Goal: Task Accomplishment & Management: Use online tool/utility

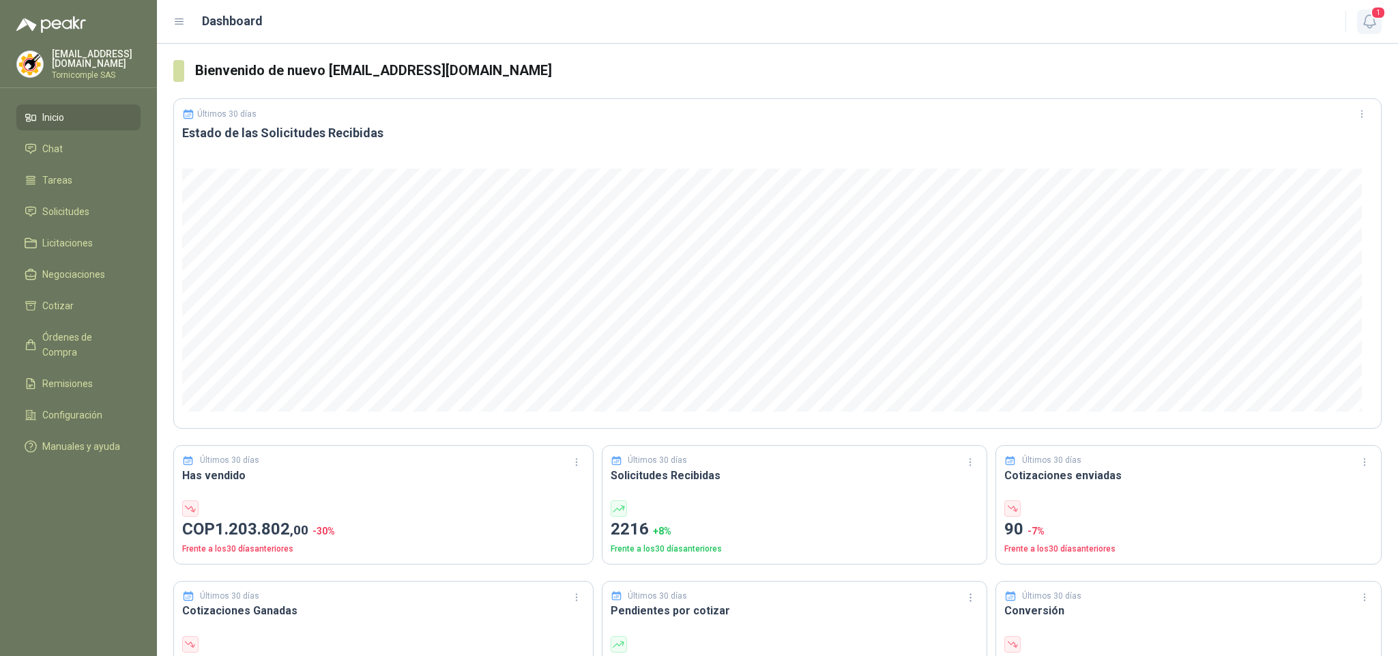
click at [1372, 10] on span "1" at bounding box center [1378, 12] width 15 height 13
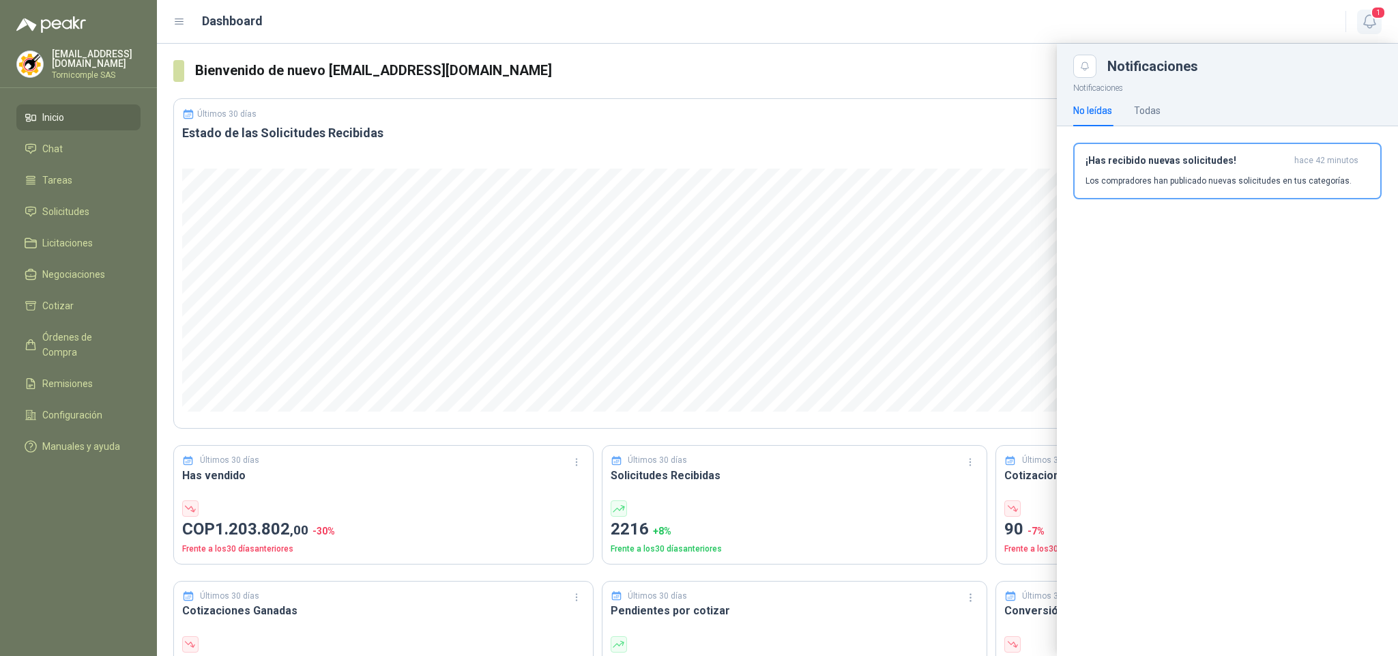
click at [1380, 16] on span "1" at bounding box center [1378, 12] width 15 height 13
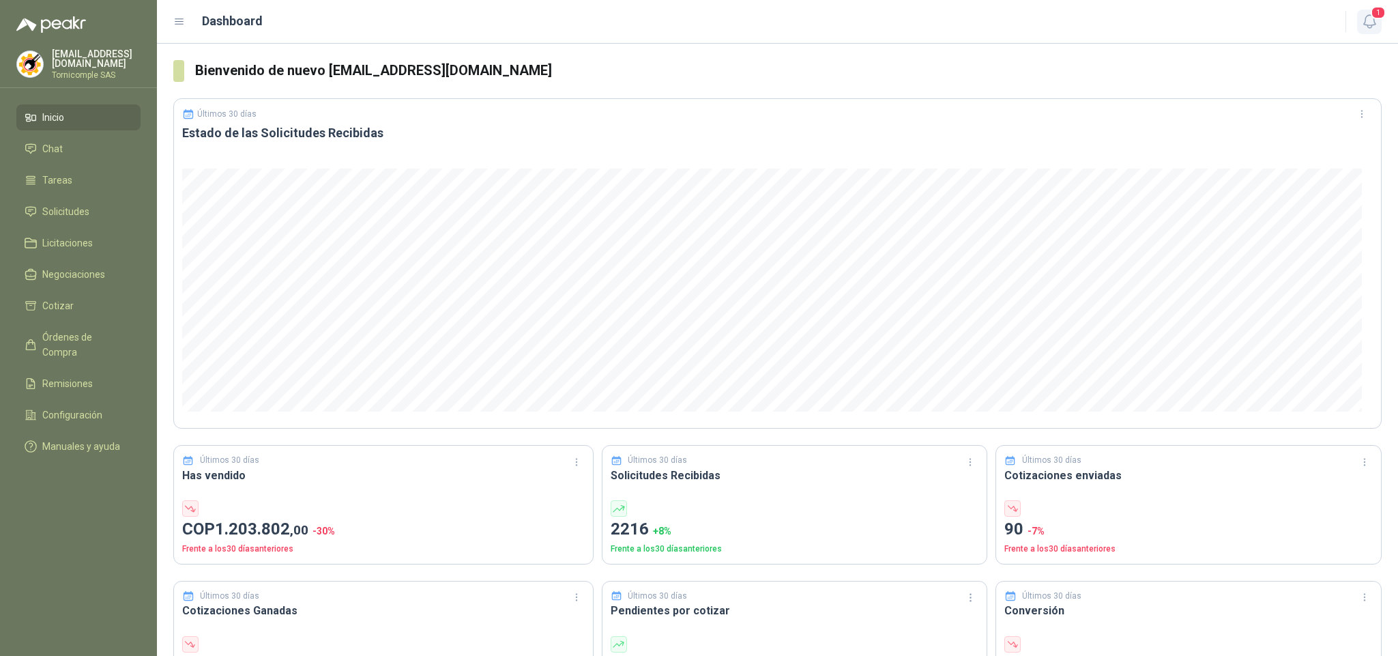
click at [1382, 25] on header "Dashboard 1" at bounding box center [777, 22] width 1241 height 44
click at [1378, 25] on icon "button" at bounding box center [1369, 21] width 17 height 17
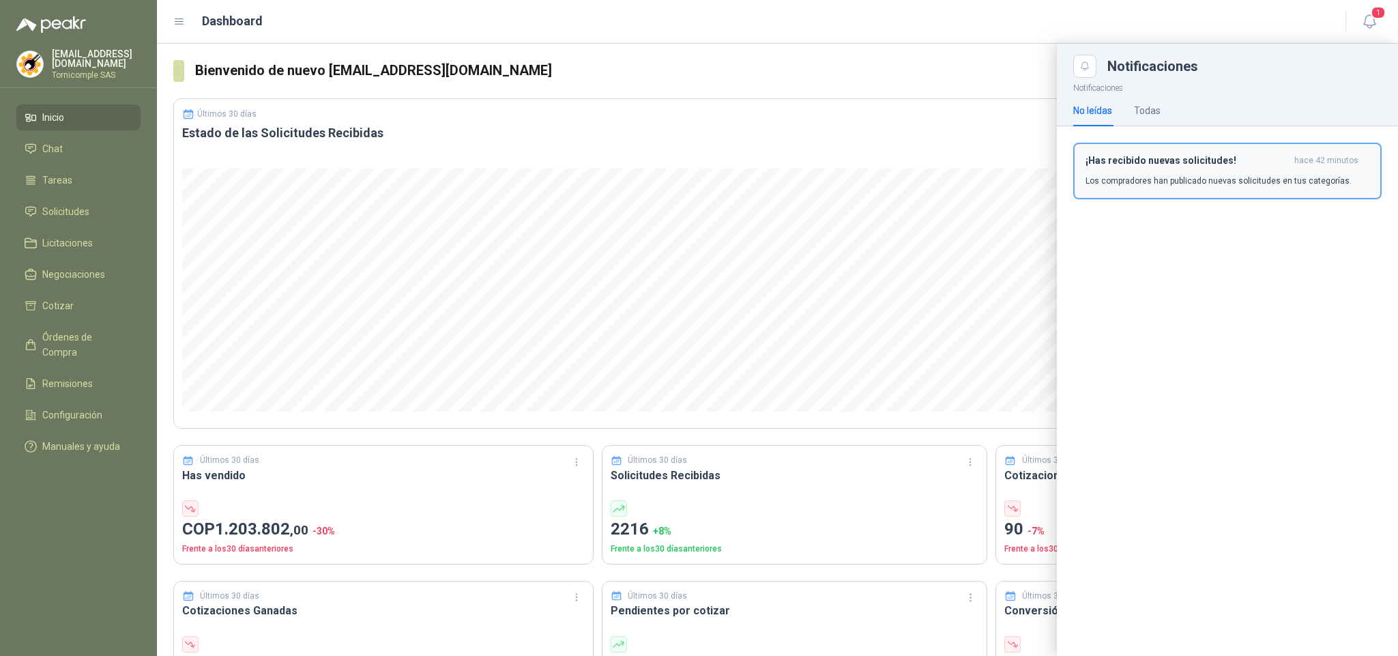
click at [1288, 176] on p "Los compradores han publicado nuevas solicitudes en tus categorías." at bounding box center [1219, 181] width 266 height 12
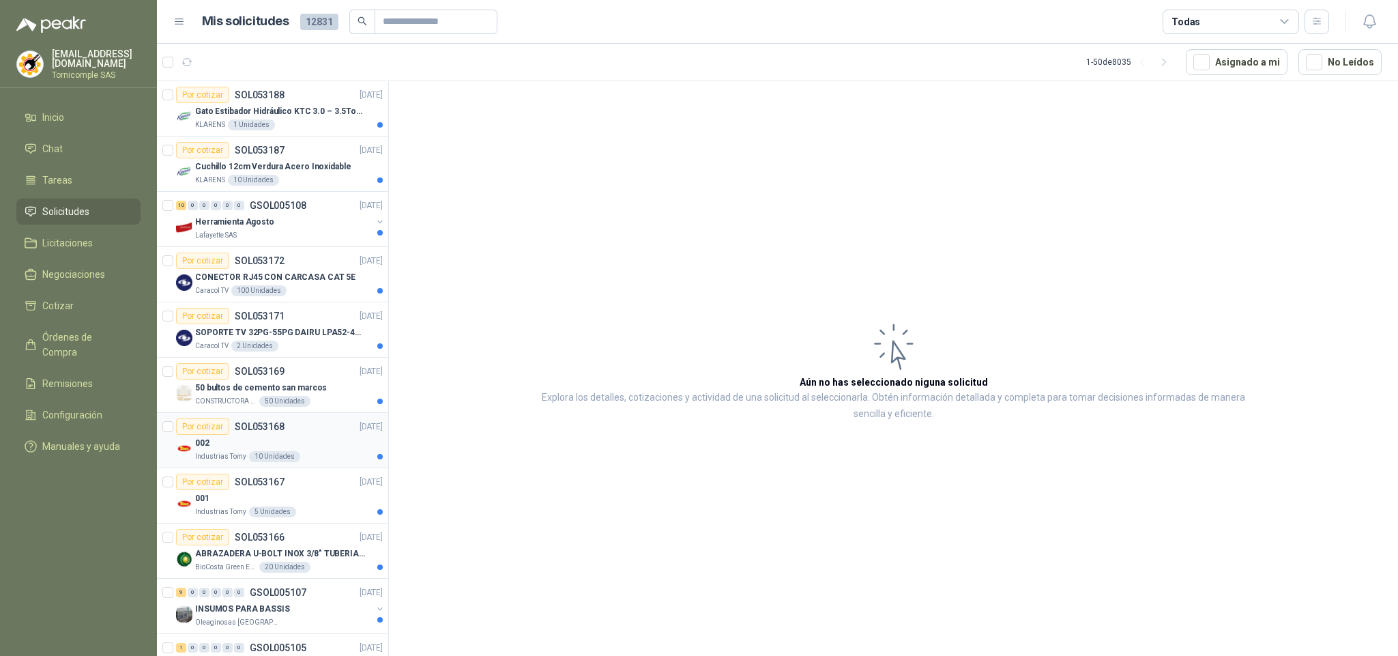
click at [252, 459] on div "10 Unidades" at bounding box center [274, 456] width 51 height 11
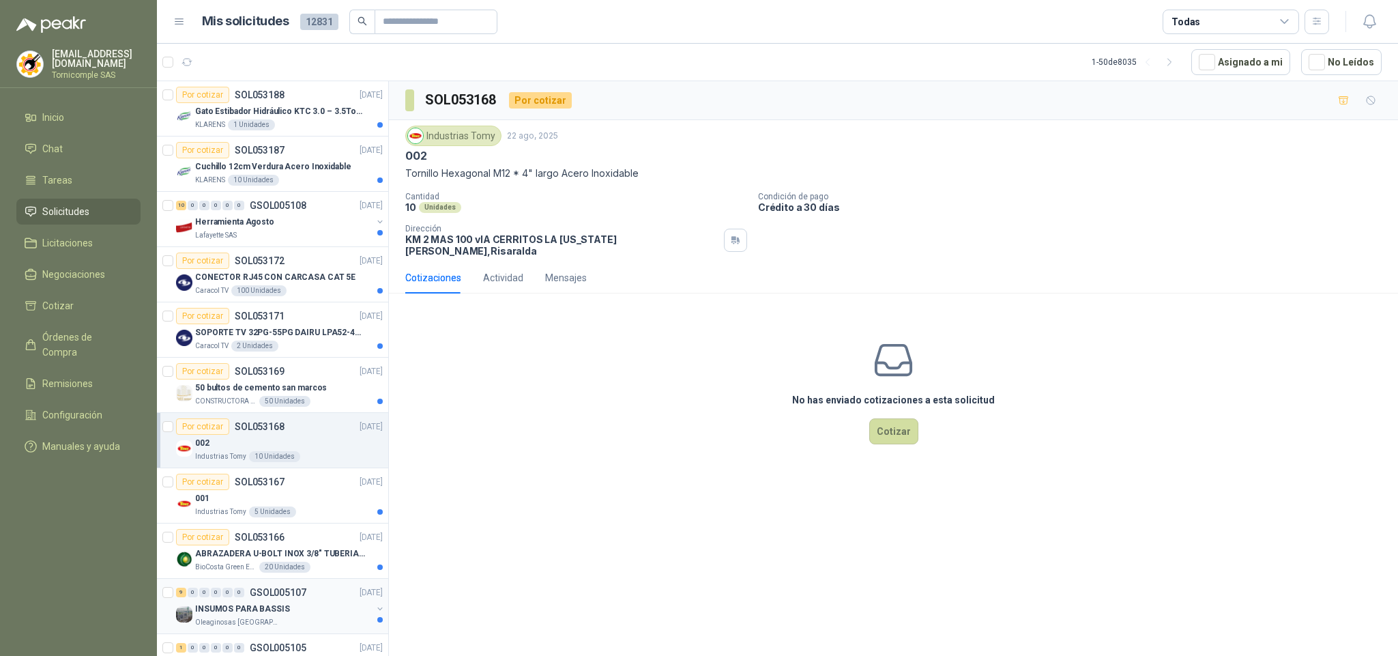
click at [240, 624] on p "Oleaginosas [GEOGRAPHIC_DATA][PERSON_NAME]" at bounding box center [238, 622] width 86 height 11
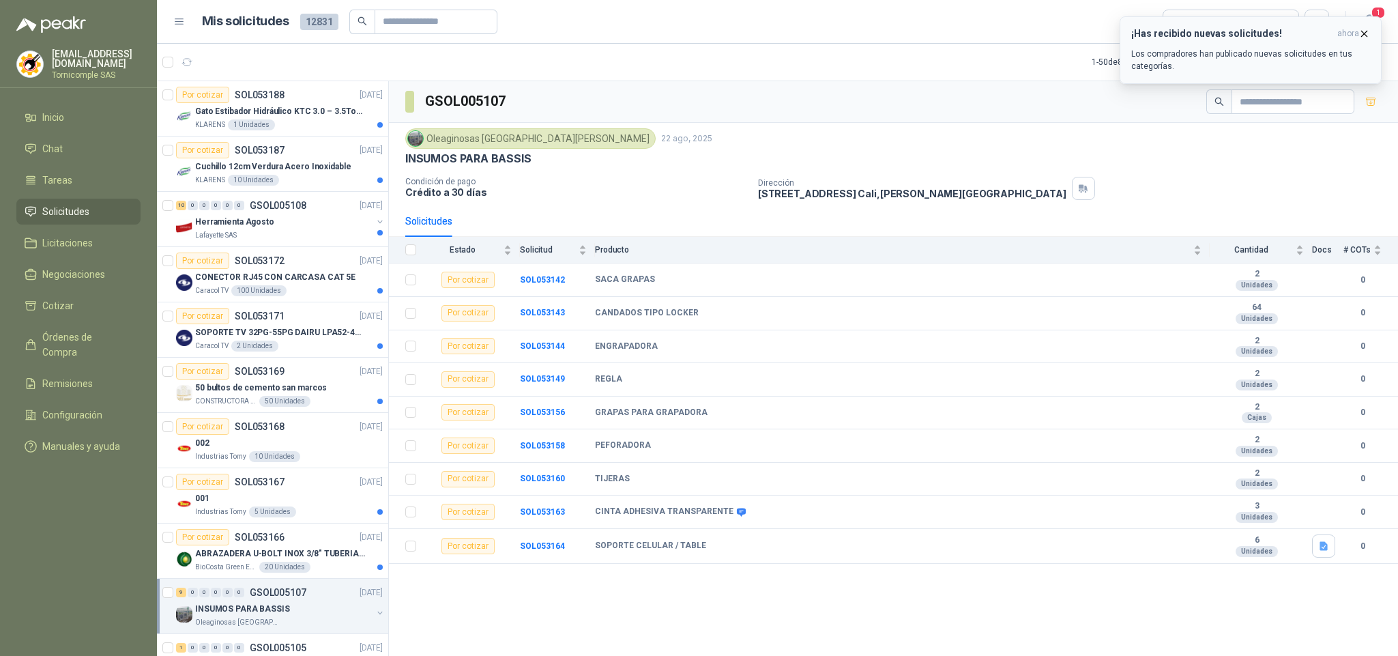
click at [1286, 44] on div "¡Has recibido nuevas solicitudes! ahora Los compradores han publicado nuevas so…" at bounding box center [1250, 50] width 239 height 44
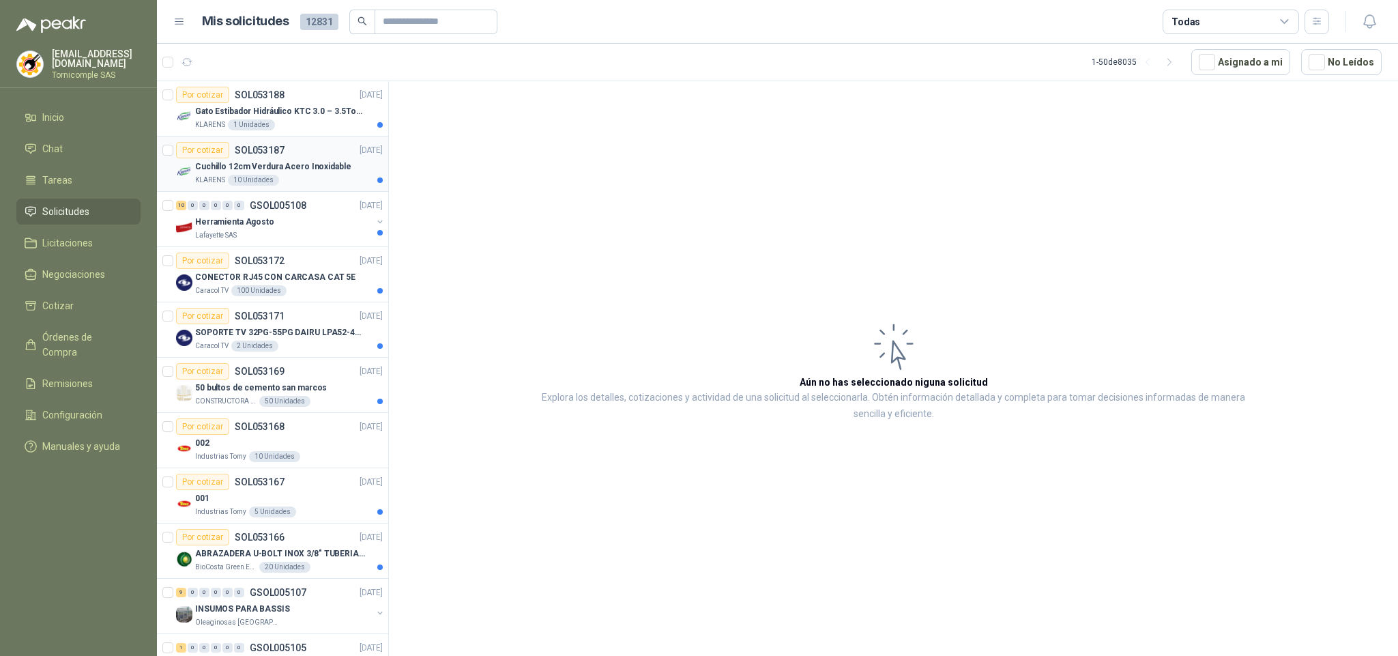
click at [311, 143] on div "Por cotizar SOL053187 23/08/25" at bounding box center [279, 150] width 207 height 16
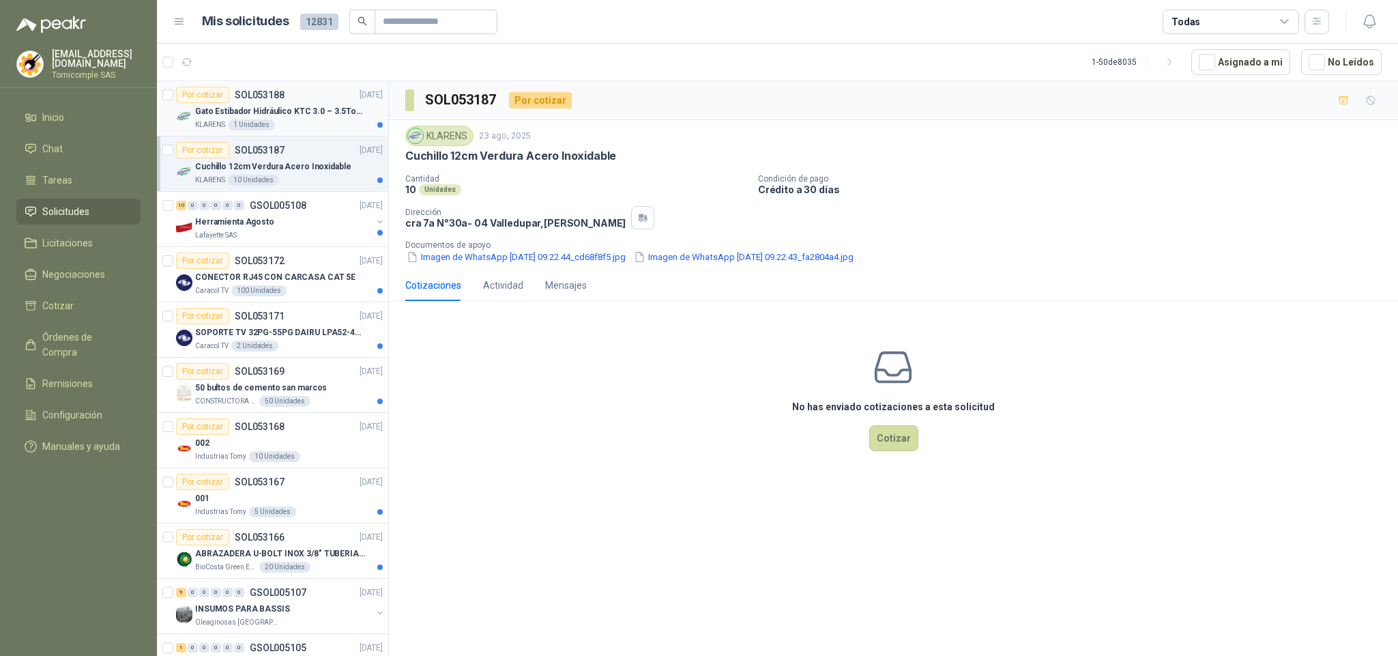
click at [310, 109] on p "Gato Estibador Hidráulico KTC 3.0 – 3.5Ton 1.2mt HPT" at bounding box center [280, 111] width 170 height 13
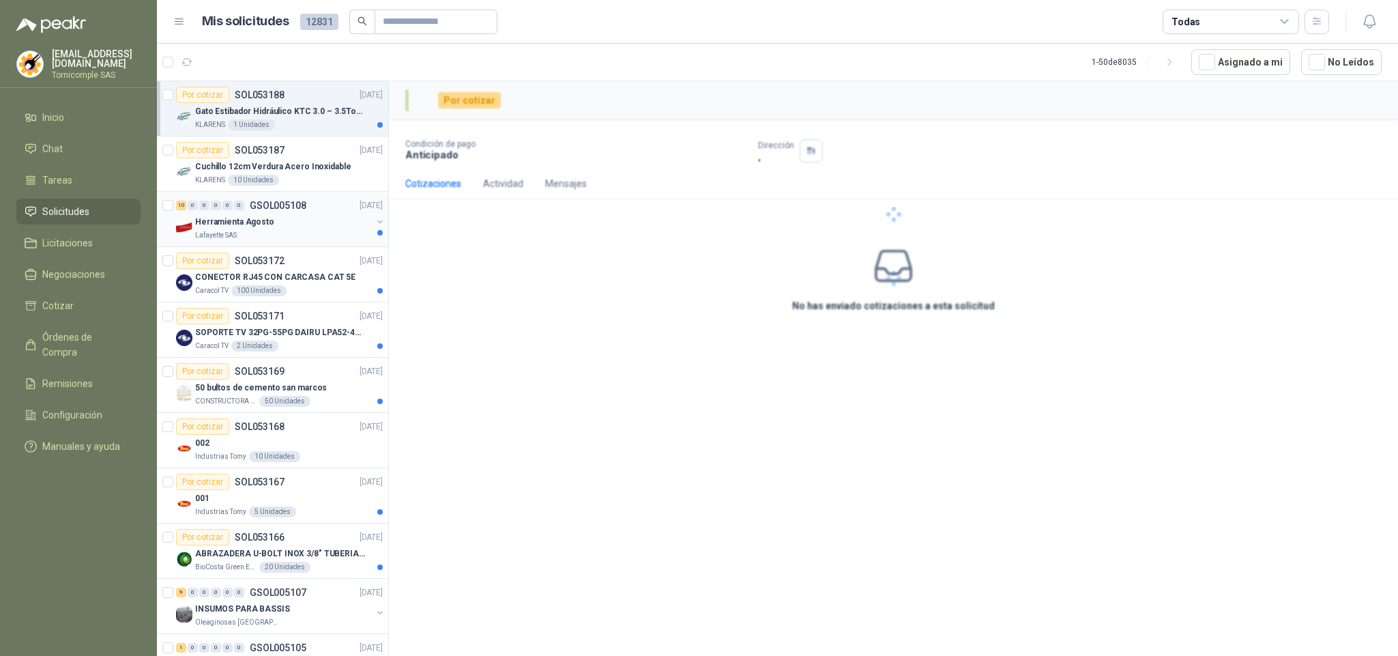
click at [326, 240] on div "Lafayette SAS" at bounding box center [283, 235] width 177 height 11
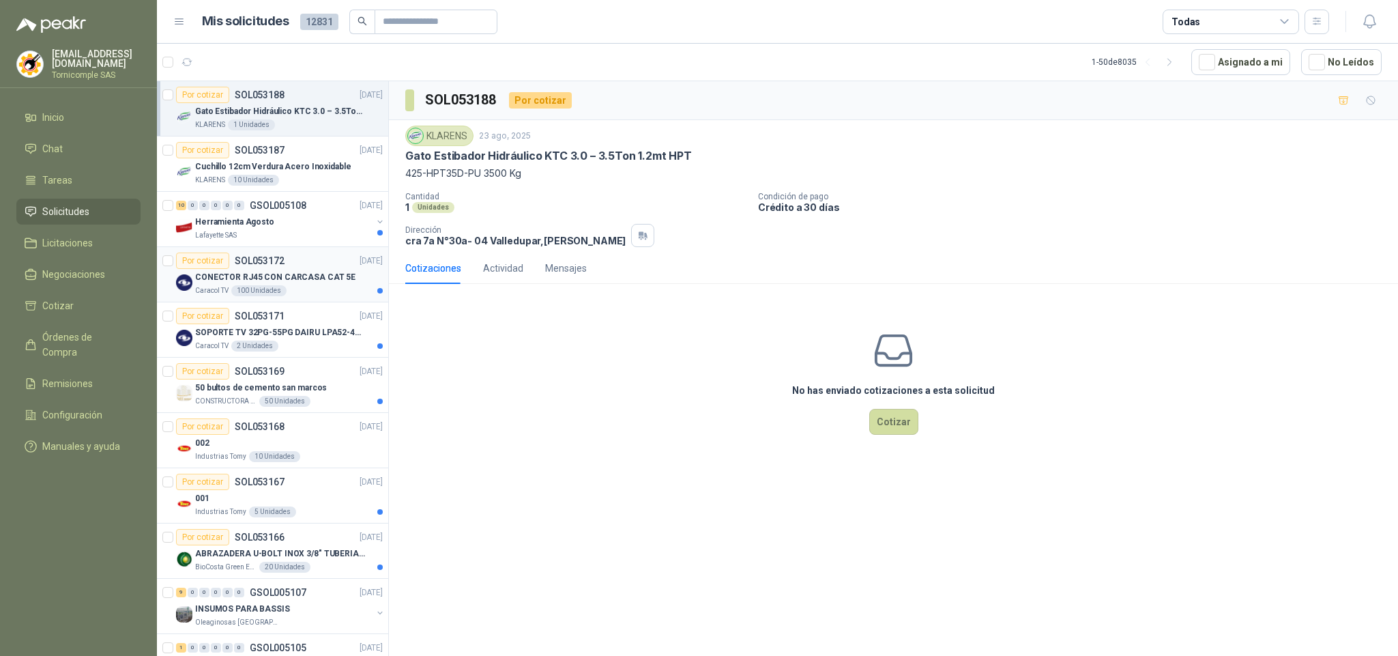
click at [328, 272] on p "CONECTOR RJ45 CON CARCASA CAT 5E" at bounding box center [275, 277] width 160 height 13
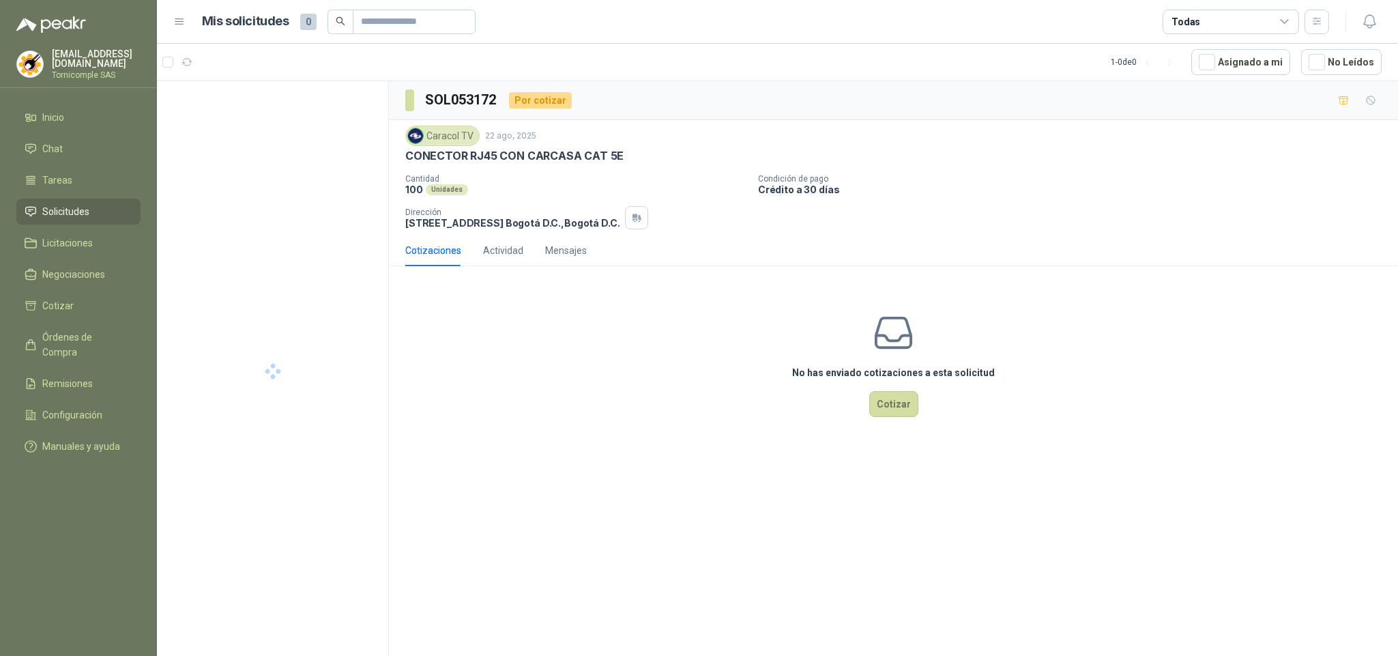
click at [93, 204] on li "Solicitudes" at bounding box center [79, 211] width 108 height 15
click at [83, 115] on li "Inicio" at bounding box center [79, 117] width 108 height 15
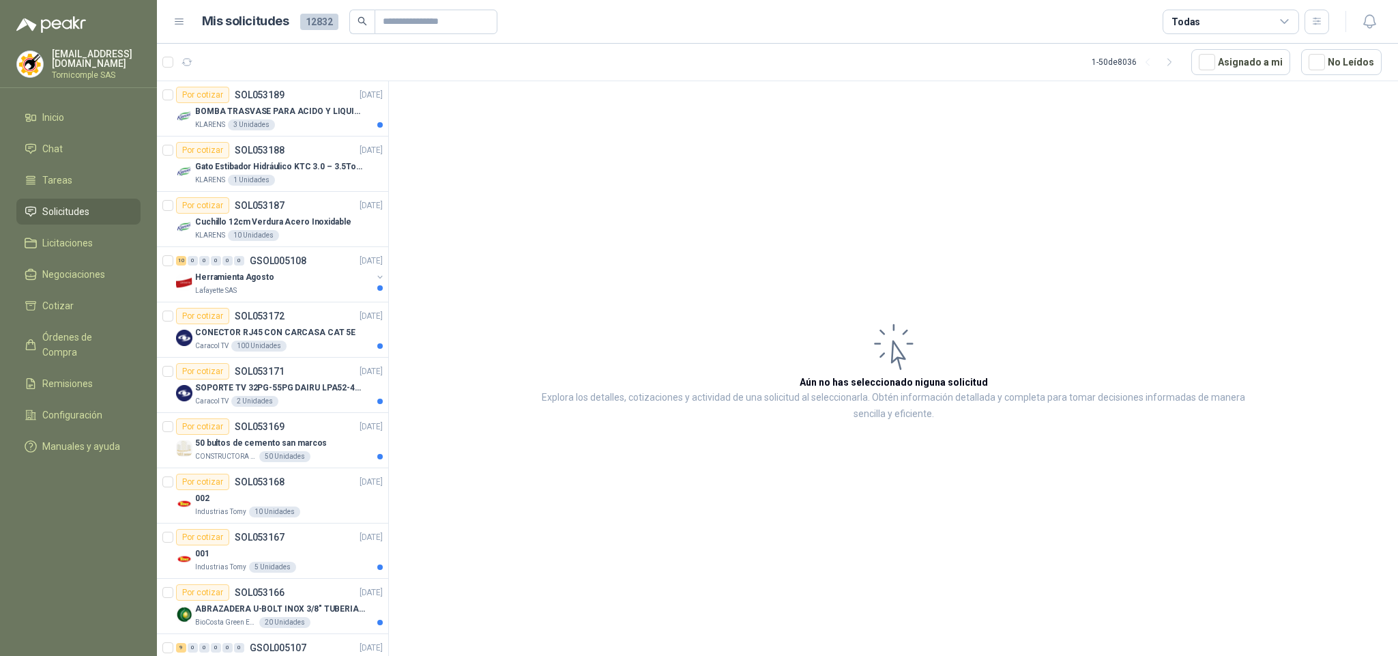
click at [55, 212] on span "Solicitudes" at bounding box center [65, 211] width 47 height 15
click at [303, 383] on p "SOPORTE TV 32PG-55PG DAIRU LPA52-446KIT2" at bounding box center [280, 387] width 170 height 13
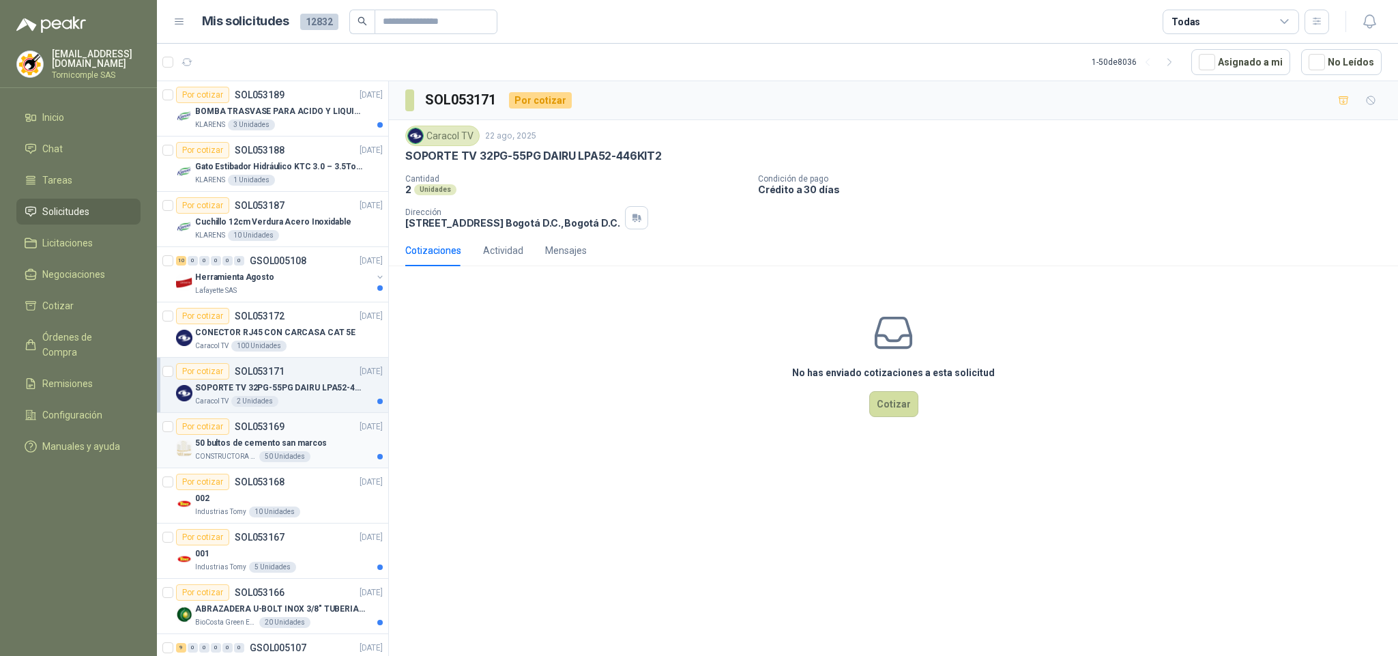
click at [306, 435] on div "Por cotizar SOL053169 [DATE]" at bounding box center [279, 426] width 207 height 16
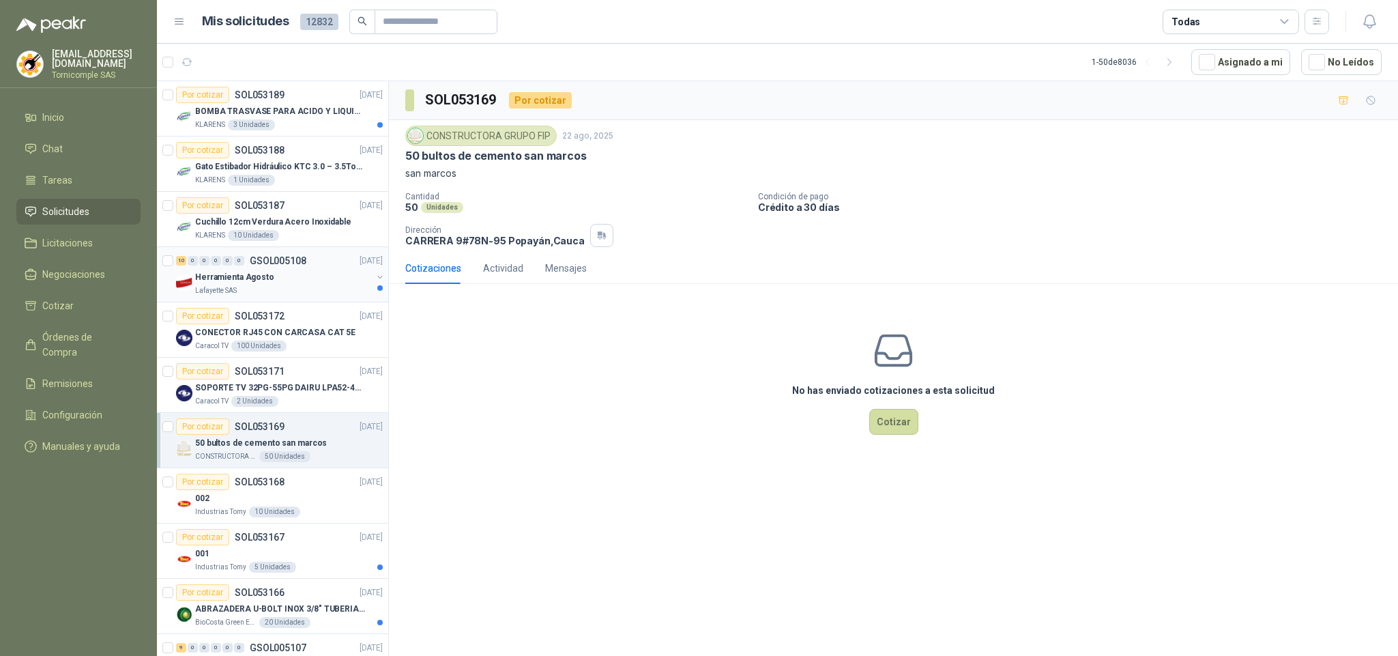
click at [278, 285] on div "Herramienta Agosto" at bounding box center [283, 277] width 177 height 16
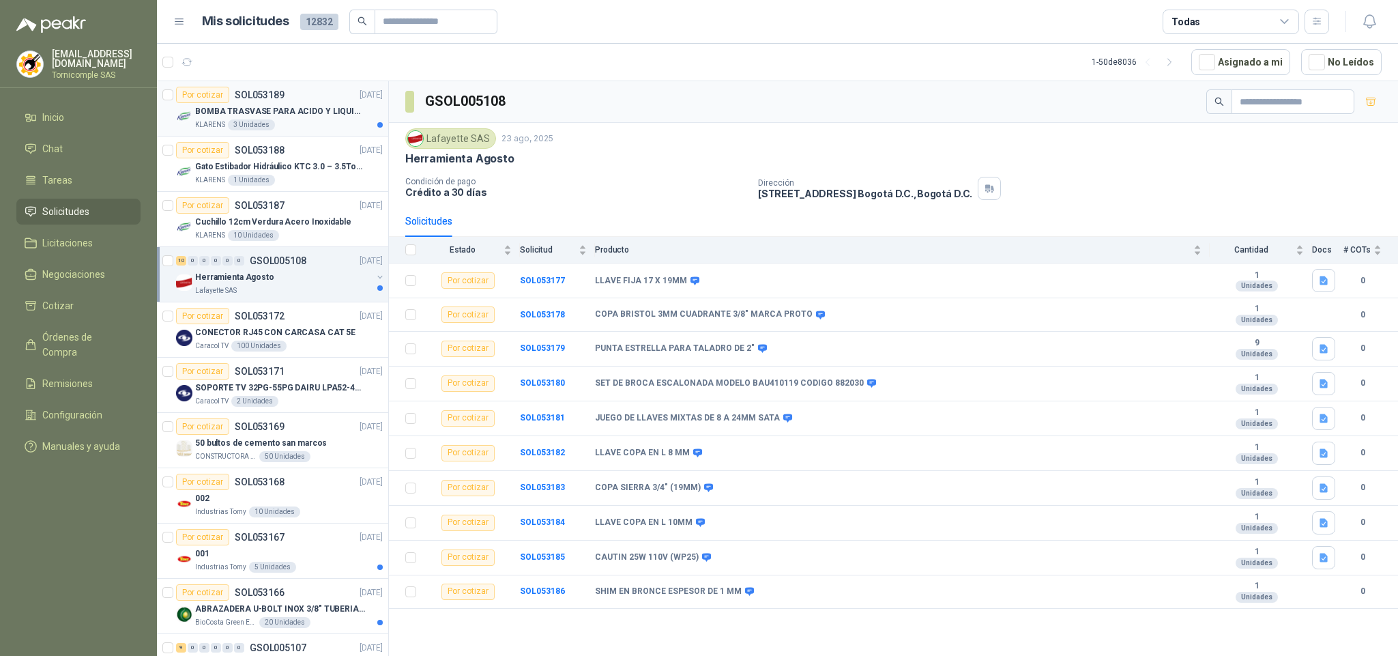
click at [298, 98] on div "Por cotizar SOL053189 [DATE]" at bounding box center [279, 95] width 207 height 16
